Goal: Task Accomplishment & Management: Complete application form

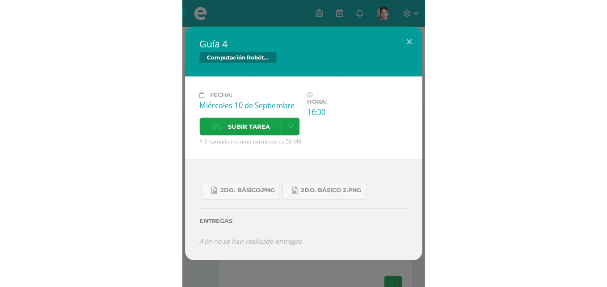
scroll to position [54, 0]
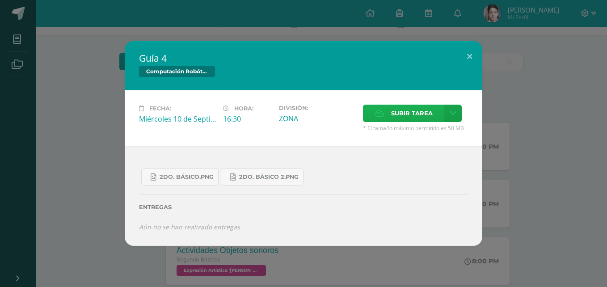
click at [239, 110] on label "Subir tarea" at bounding box center [403, 113] width 81 height 17
click at [0, 0] on input "Subir tarea" at bounding box center [0, 0] width 0 height 0
click at [239, 111] on span "Subir tarea" at bounding box center [412, 113] width 42 height 17
click at [0, 0] on input "Subir tarea" at bounding box center [0, 0] width 0 height 0
click at [239, 110] on label "Subir tarea" at bounding box center [403, 113] width 81 height 17
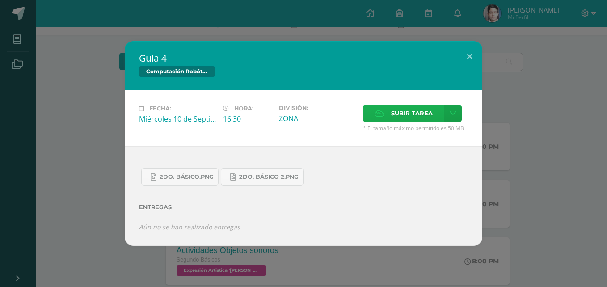
click at [0, 0] on input "Subir tarea" at bounding box center [0, 0] width 0 height 0
click at [239, 117] on icon at bounding box center [453, 113] width 7 height 8
click at [239, 133] on span "Subir enlace" at bounding box center [415, 132] width 38 height 8
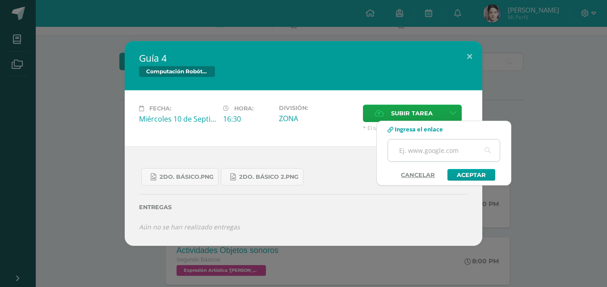
click at [239, 156] on input "text" at bounding box center [444, 150] width 112 height 22
paste input "[URL][DOMAIN_NAME]"
type input "[URL][DOMAIN_NAME]"
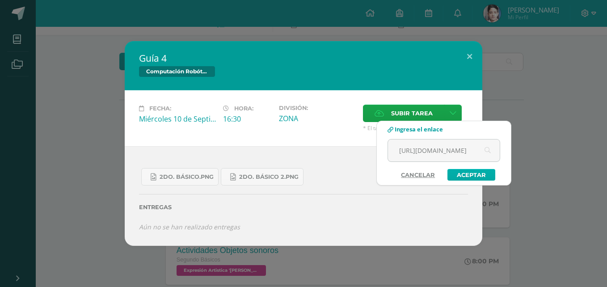
click at [239, 173] on link "Aceptar" at bounding box center [471, 175] width 48 height 12
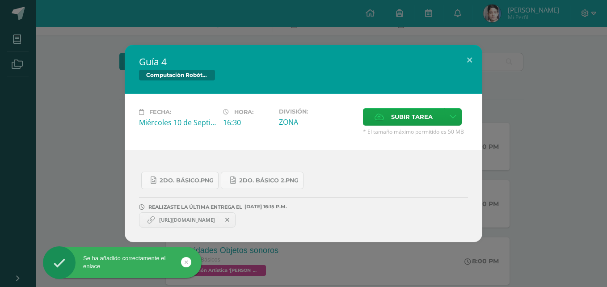
click at [209, 218] on span "[URL][DOMAIN_NAME]" at bounding box center [187, 219] width 65 height 7
click at [202, 218] on span "[URL][DOMAIN_NAME]" at bounding box center [187, 219] width 65 height 7
click at [181, 214] on link "[URL][DOMAIN_NAME]" at bounding box center [187, 219] width 97 height 15
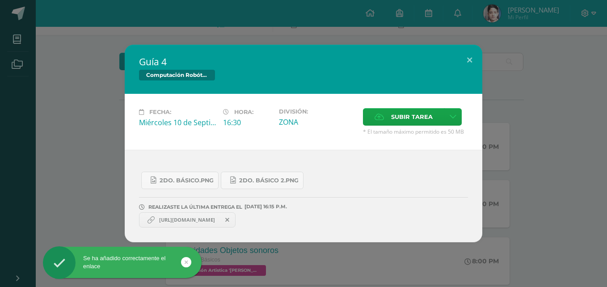
drag, startPoint x: 181, startPoint y: 214, endPoint x: 161, endPoint y: 216, distance: 20.6
click at [161, 216] on link "[URL][DOMAIN_NAME]" at bounding box center [187, 219] width 97 height 15
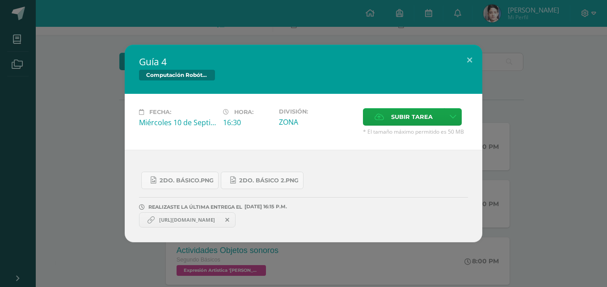
click at [152, 222] on icon at bounding box center [150, 219] width 7 height 7
click at [160, 219] on span "[URL][DOMAIN_NAME]" at bounding box center [187, 219] width 65 height 7
click at [157, 219] on span "[URL][DOMAIN_NAME]" at bounding box center [187, 219] width 65 height 7
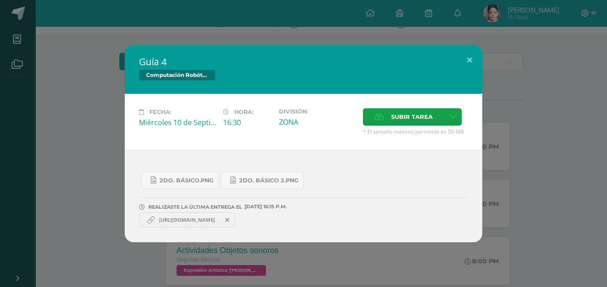
click at [152, 218] on icon at bounding box center [150, 219] width 7 height 7
click at [224, 216] on link "[URL][DOMAIN_NAME]" at bounding box center [187, 219] width 97 height 15
click at [239, 117] on icon at bounding box center [453, 117] width 7 height 8
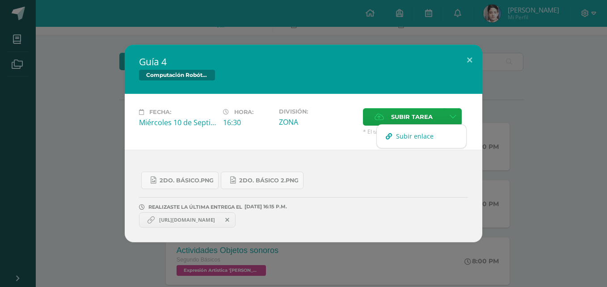
click at [239, 131] on link "Subir enlace" at bounding box center [421, 136] width 89 height 14
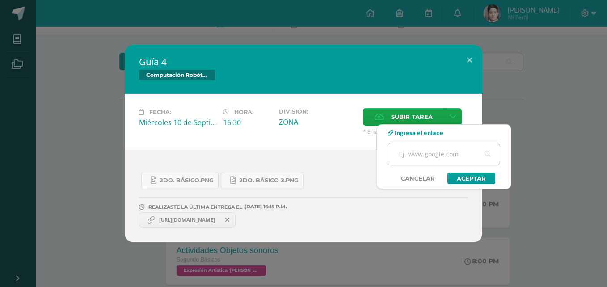
click at [239, 149] on input "text" at bounding box center [444, 154] width 112 height 22
paste input "[URL][DOMAIN_NAME]"
type input "[URL][DOMAIN_NAME]"
click at [239, 179] on link "Aceptar" at bounding box center [471, 178] width 48 height 12
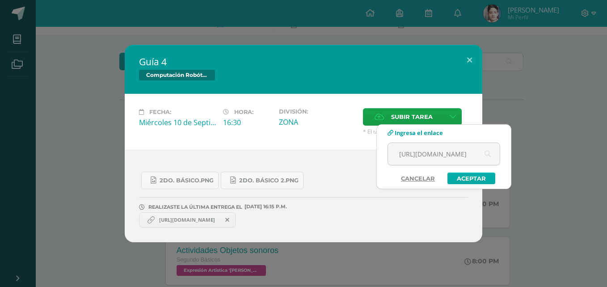
scroll to position [0, 0]
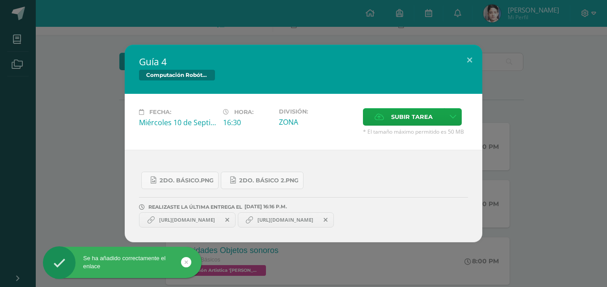
click at [219, 219] on span "[URL][DOMAIN_NAME]" at bounding box center [187, 219] width 65 height 7
click at [239, 218] on span "[URL][DOMAIN_NAME]" at bounding box center [285, 219] width 65 height 7
click at [219, 219] on span "[URL][DOMAIN_NAME]" at bounding box center [187, 219] width 65 height 7
click at [239, 219] on link "[URL][DOMAIN_NAME]" at bounding box center [286, 219] width 97 height 15
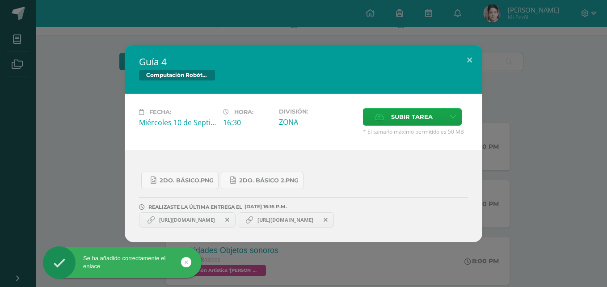
click at [239, 219] on link "[URL][DOMAIN_NAME]" at bounding box center [286, 219] width 97 height 15
click at [239, 219] on icon at bounding box center [249, 219] width 7 height 7
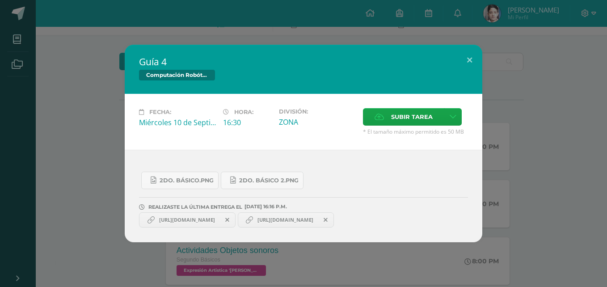
click at [239, 219] on icon at bounding box center [249, 219] width 7 height 7
click at [239, 220] on span "[URL][DOMAIN_NAME]" at bounding box center [285, 219] width 65 height 7
drag, startPoint x: 336, startPoint y: 220, endPoint x: 319, endPoint y: -17, distance: 237.4
click at [239, 0] on html "Se ha añadido correctamente el enlace Se ha añadido correctamente el enlace Guí…" at bounding box center [303, 283] width 607 height 675
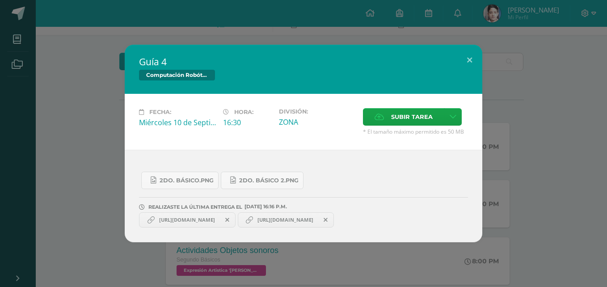
click at [239, 210] on div "[URL][DOMAIN_NAME] [URL][DOMAIN_NAME]" at bounding box center [303, 218] width 329 height 17
click at [239, 215] on link "[URL][DOMAIN_NAME]" at bounding box center [286, 219] width 97 height 15
click at [239, 217] on span "[URL][DOMAIN_NAME]" at bounding box center [285, 219] width 65 height 7
click at [239, 217] on icon at bounding box center [249, 219] width 7 height 7
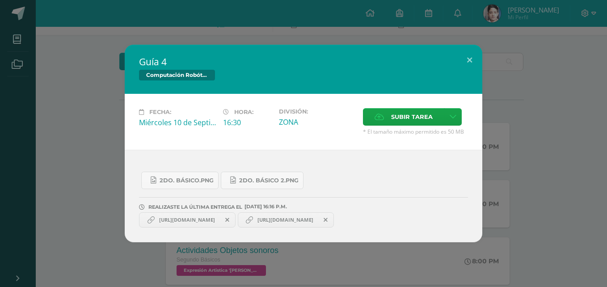
click at [239, 219] on icon at bounding box center [249, 219] width 7 height 7
click at [149, 221] on icon at bounding box center [150, 219] width 7 height 7
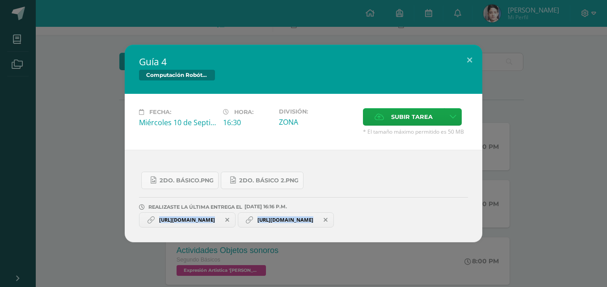
drag, startPoint x: 149, startPoint y: 221, endPoint x: 252, endPoint y: -24, distance: 265.8
click at [239, 0] on html "Se ha añadido correctamente el enlace Se ha añadido correctamente el enlace Guí…" at bounding box center [303, 283] width 607 height 675
copy body "[URL][DOMAIN_NAME] [URL][DOMAIN_NAME] ¿Deseas retirar la entrega ? Esta acción …"
click at [208, 223] on link "[URL][DOMAIN_NAME]" at bounding box center [187, 219] width 97 height 15
click at [210, 221] on span "[URL][DOMAIN_NAME]" at bounding box center [187, 219] width 65 height 7
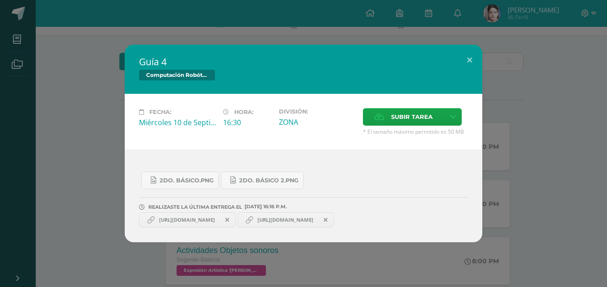
click at [210, 221] on span "[URL][DOMAIN_NAME]" at bounding box center [187, 219] width 65 height 7
drag, startPoint x: 210, startPoint y: 221, endPoint x: 185, endPoint y: 219, distance: 24.6
click at [185, 219] on span "[URL][DOMAIN_NAME]" at bounding box center [187, 219] width 65 height 7
drag, startPoint x: 185, startPoint y: 219, endPoint x: 179, endPoint y: 220, distance: 6.8
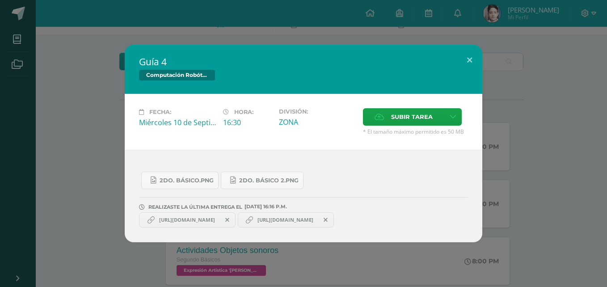
click at [179, 220] on span "[URL][DOMAIN_NAME]" at bounding box center [187, 219] width 65 height 7
click at [173, 216] on span "[URL][DOMAIN_NAME]" at bounding box center [187, 219] width 65 height 7
